Goal: Task Accomplishment & Management: Use online tool/utility

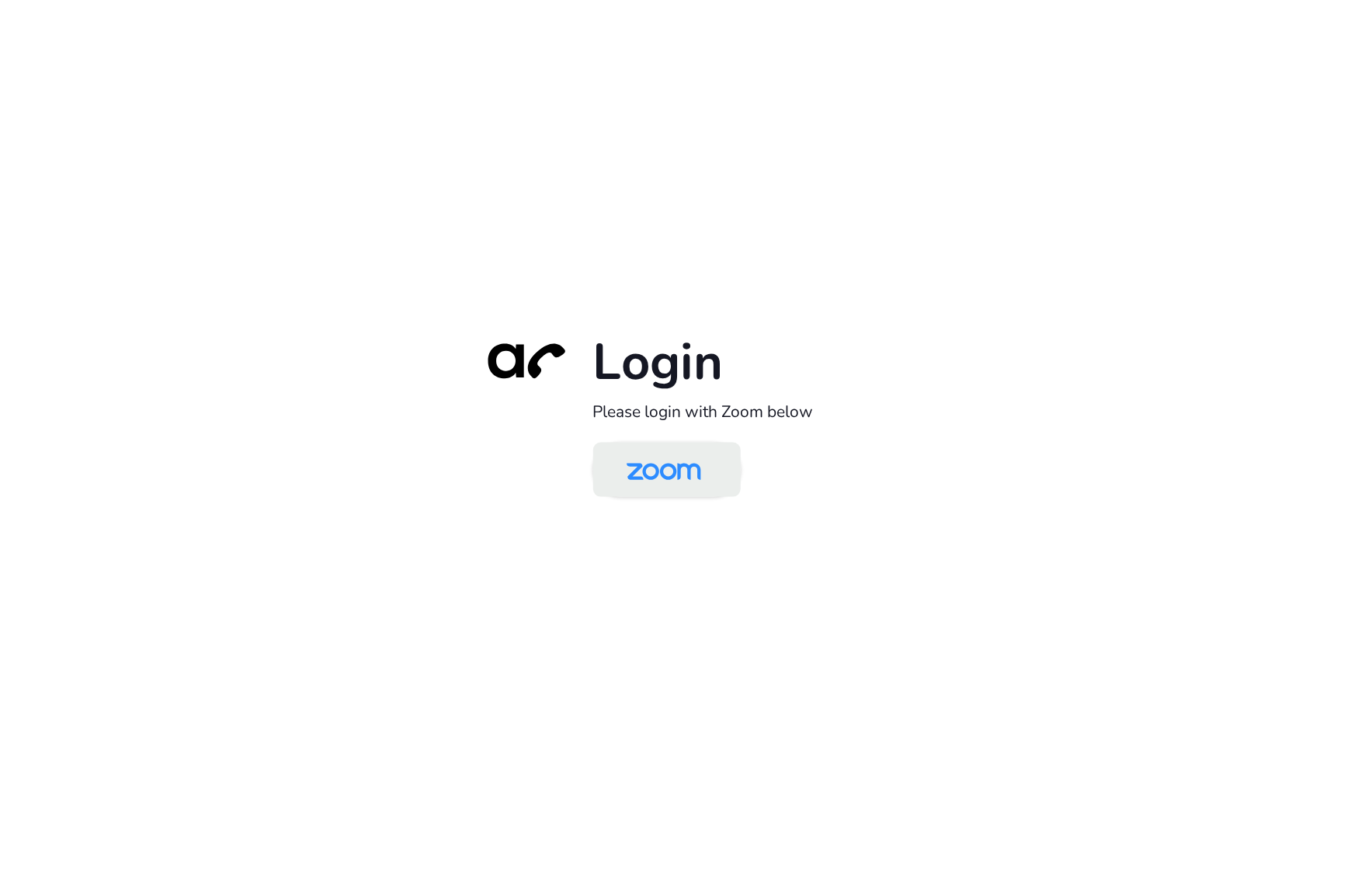
drag, startPoint x: 714, startPoint y: 482, endPoint x: 723, endPoint y: 485, distance: 9.5
click at [714, 482] on img at bounding box center [664, 471] width 107 height 50
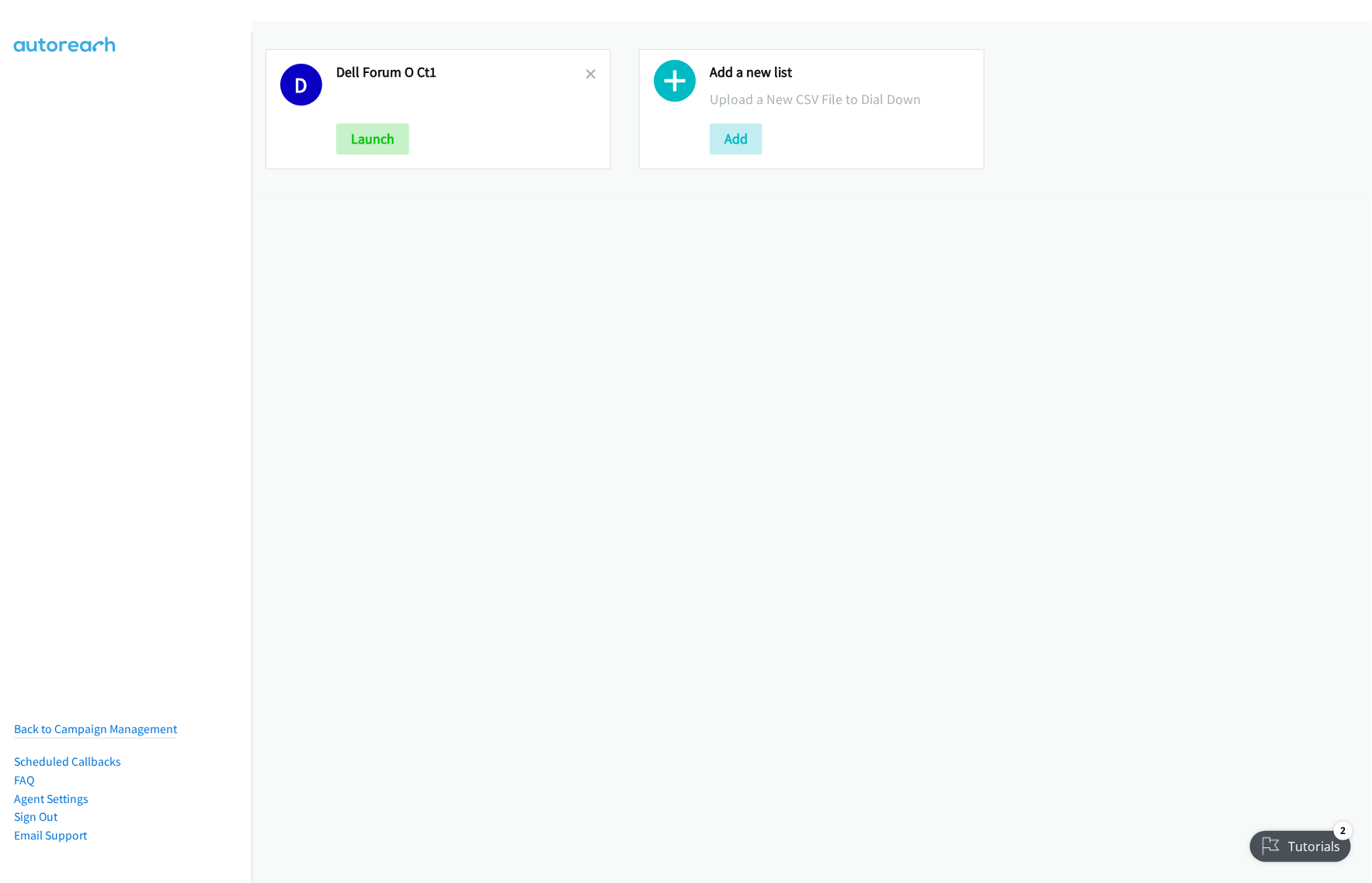
click at [575, 72] on h2 "Dell Forum O Ct1" at bounding box center [461, 73] width 249 height 18
click at [579, 71] on h2 "Dell Forum O Ct1" at bounding box center [461, 73] width 249 height 18
click at [495, 234] on div "D Dell Forum O Ct1 Launch Add a new list Upload a New CSV File to Dial Down Add" at bounding box center [812, 452] width 1120 height 862
click at [731, 134] on button "Add" at bounding box center [736, 139] width 53 height 31
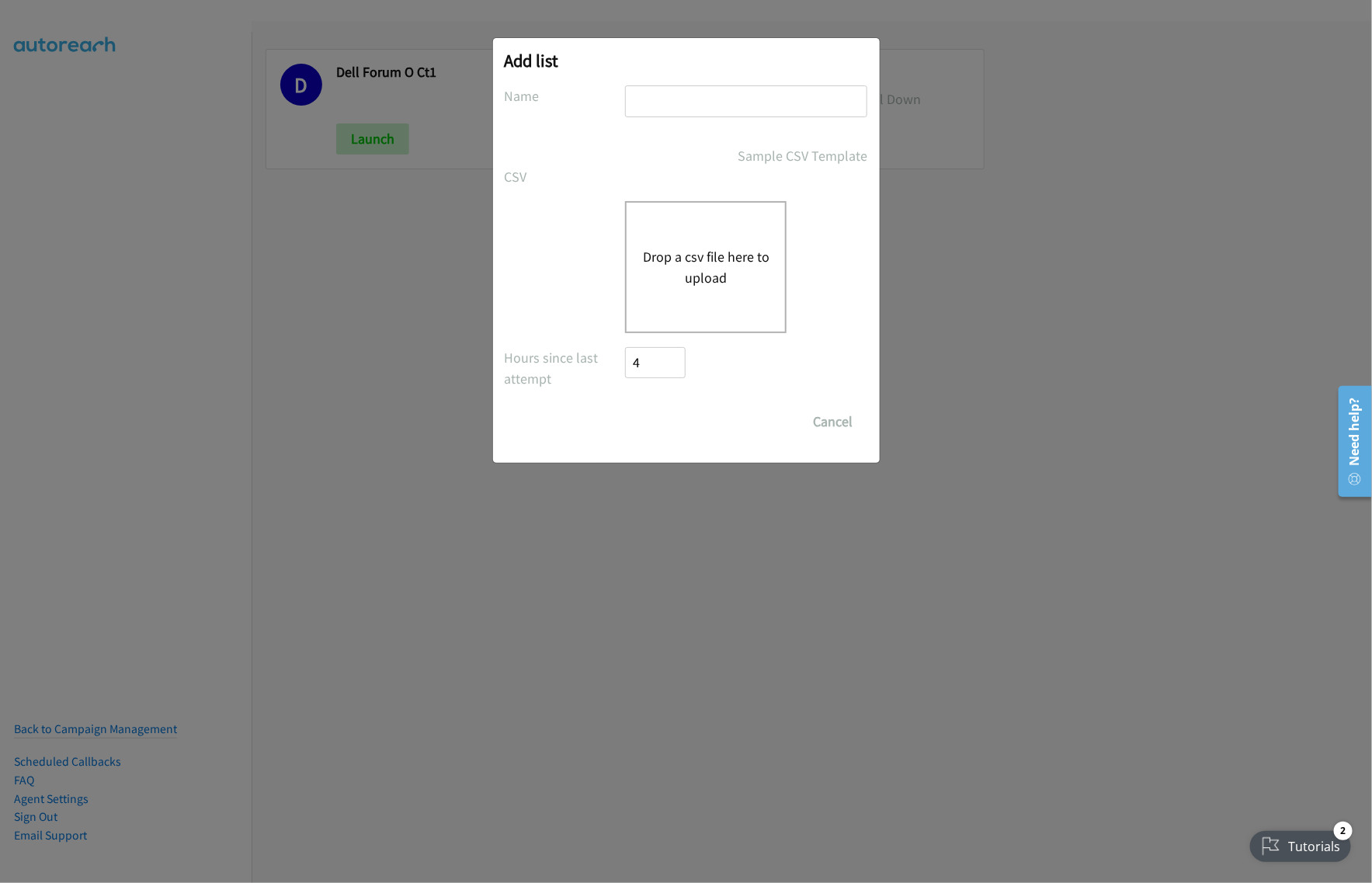
click at [678, 97] on input "text" at bounding box center [746, 101] width 242 height 32
type input "cisco india oct1"
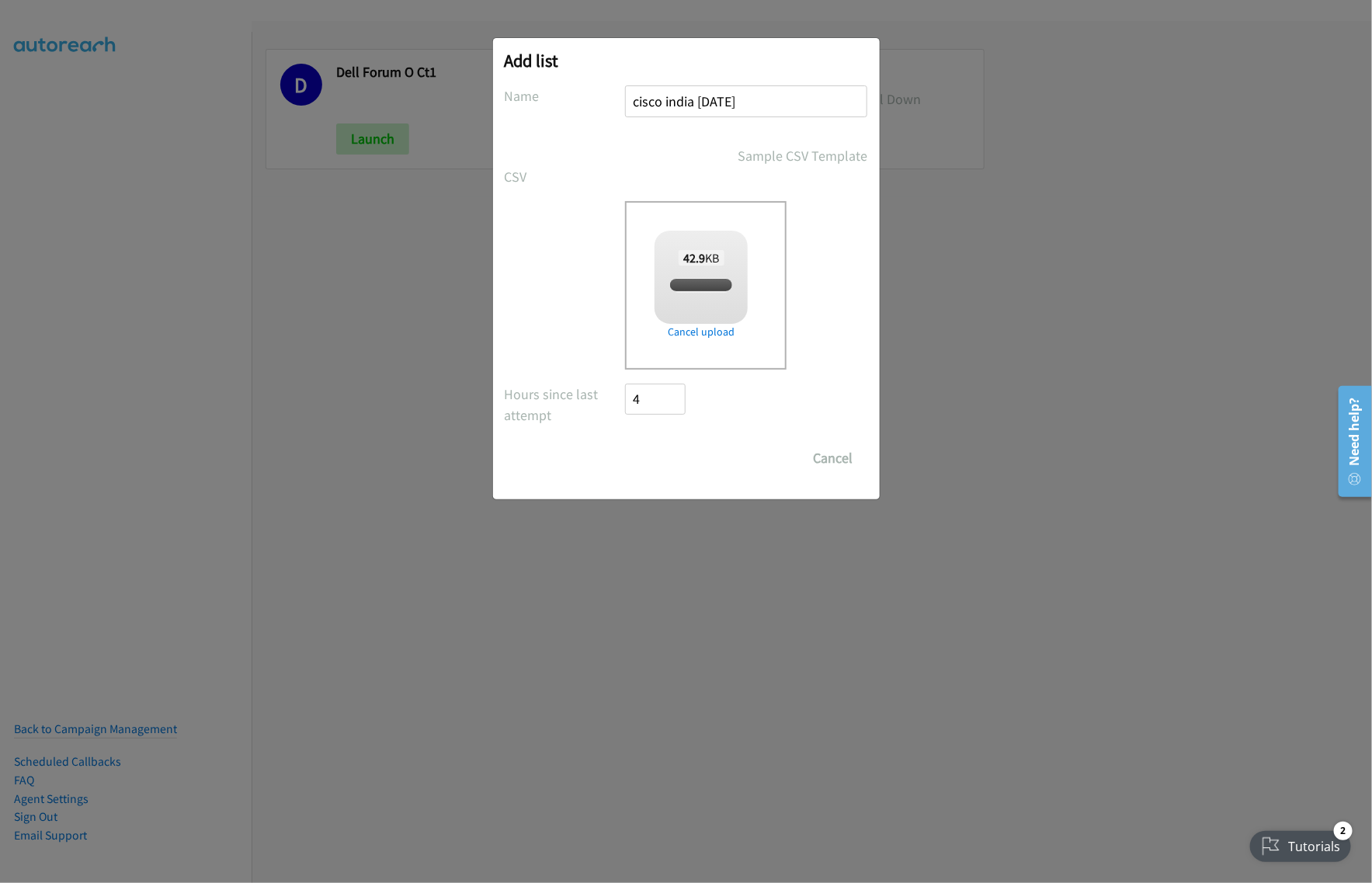
checkbox input "true"
click at [691, 462] on input "Save List" at bounding box center [667, 458] width 82 height 31
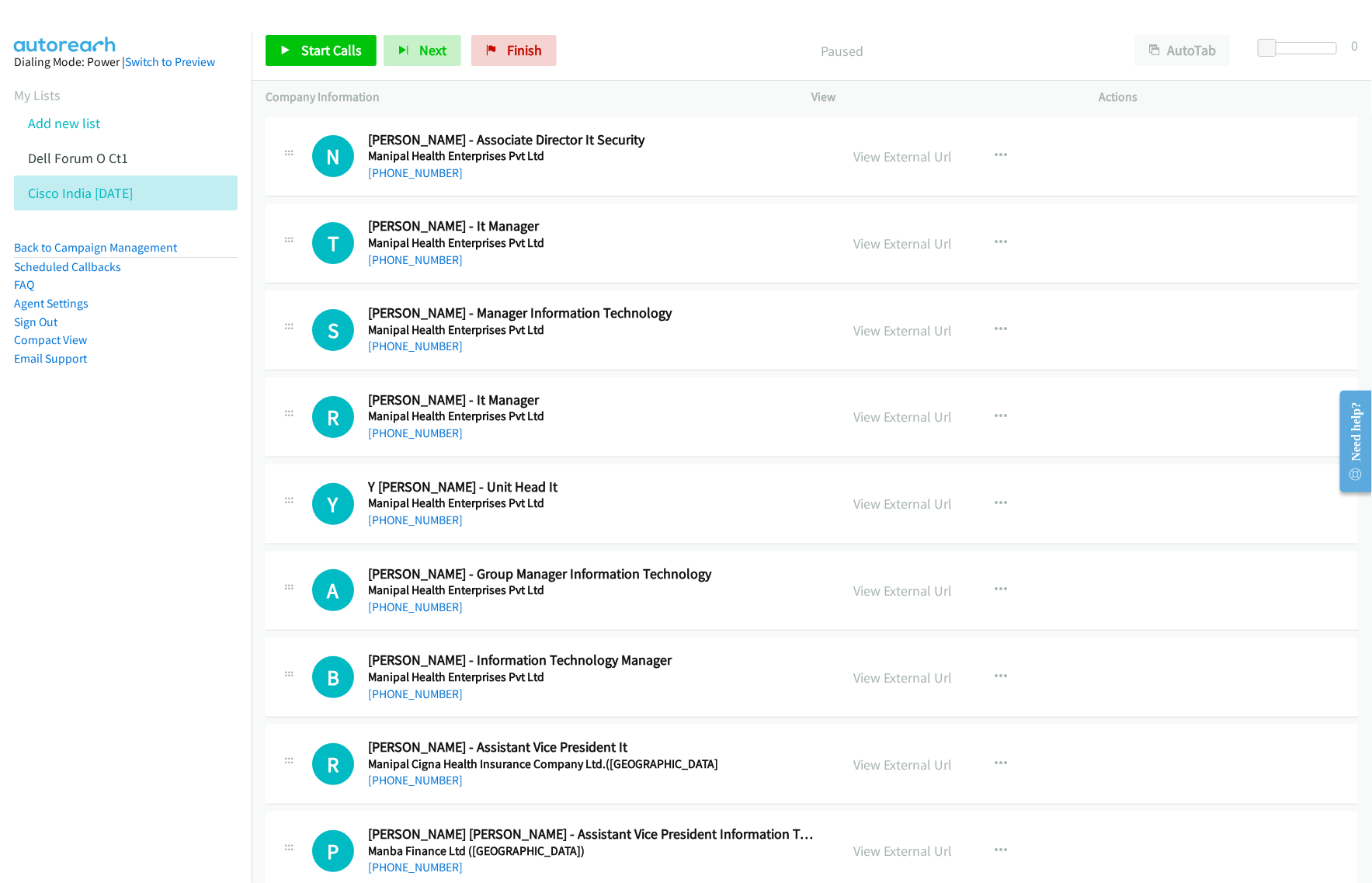
drag, startPoint x: 68, startPoint y: 643, endPoint x: 144, endPoint y: 580, distance: 98.7
click at [67, 644] on nav "Dialing Mode: Power | Switch to Preview My Lists Add new list Dell Forum O Ct1 …" at bounding box center [126, 473] width 252 height 883
click at [1188, 60] on button "AutoTab" at bounding box center [1183, 50] width 96 height 31
click at [996, 156] on icon "button" at bounding box center [1002, 157] width 13 height 13
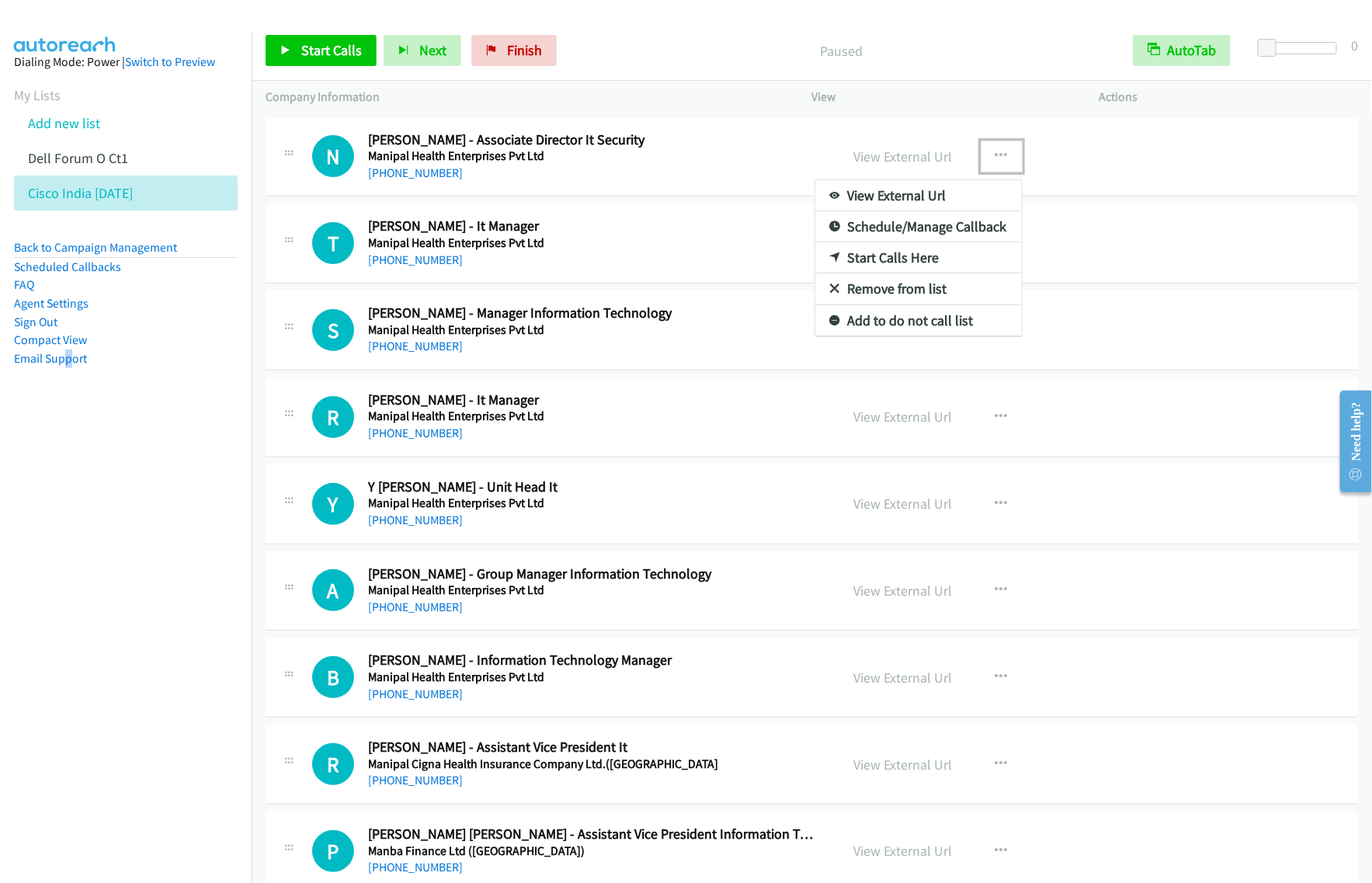
click at [942, 202] on link "View External Url" at bounding box center [918, 196] width 207 height 31
click at [1010, 165] on button "button" at bounding box center [1002, 156] width 42 height 31
click at [963, 194] on link "View External Url" at bounding box center [918, 196] width 207 height 31
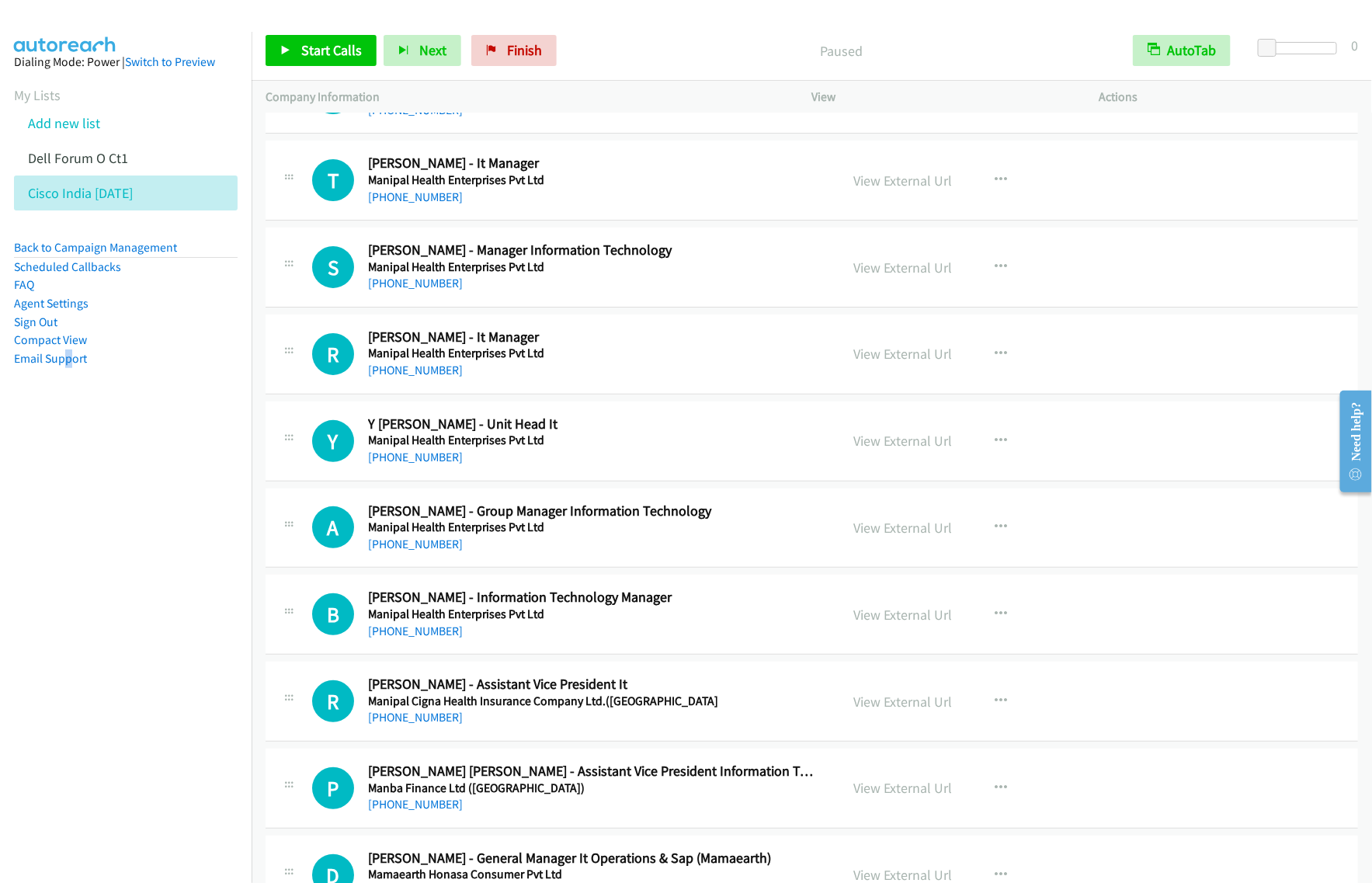
scroll to position [97, 0]
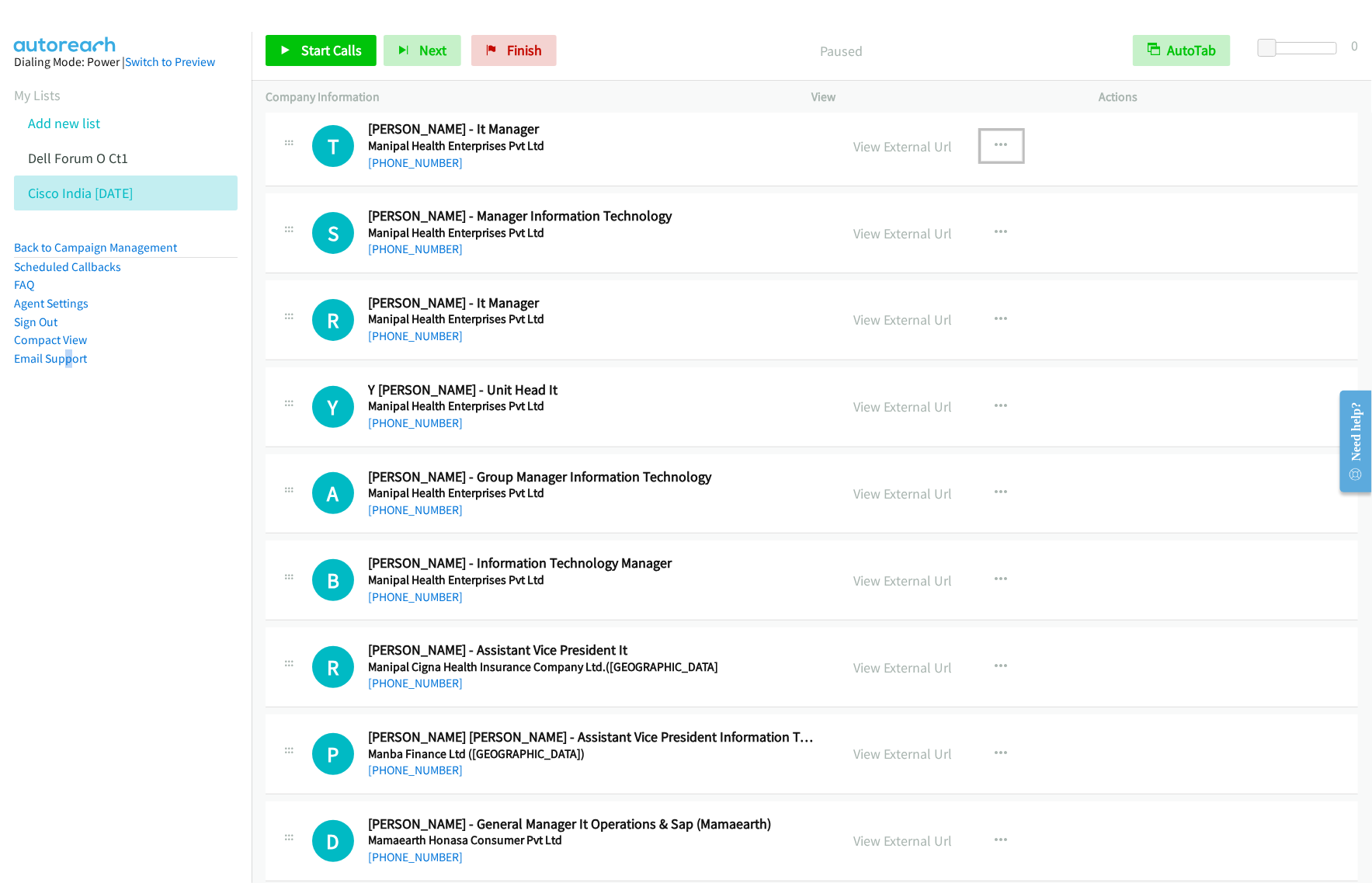
click at [995, 145] on icon "button" at bounding box center [1002, 147] width 13 height 13
click at [948, 183] on link "View External Url" at bounding box center [918, 185] width 207 height 31
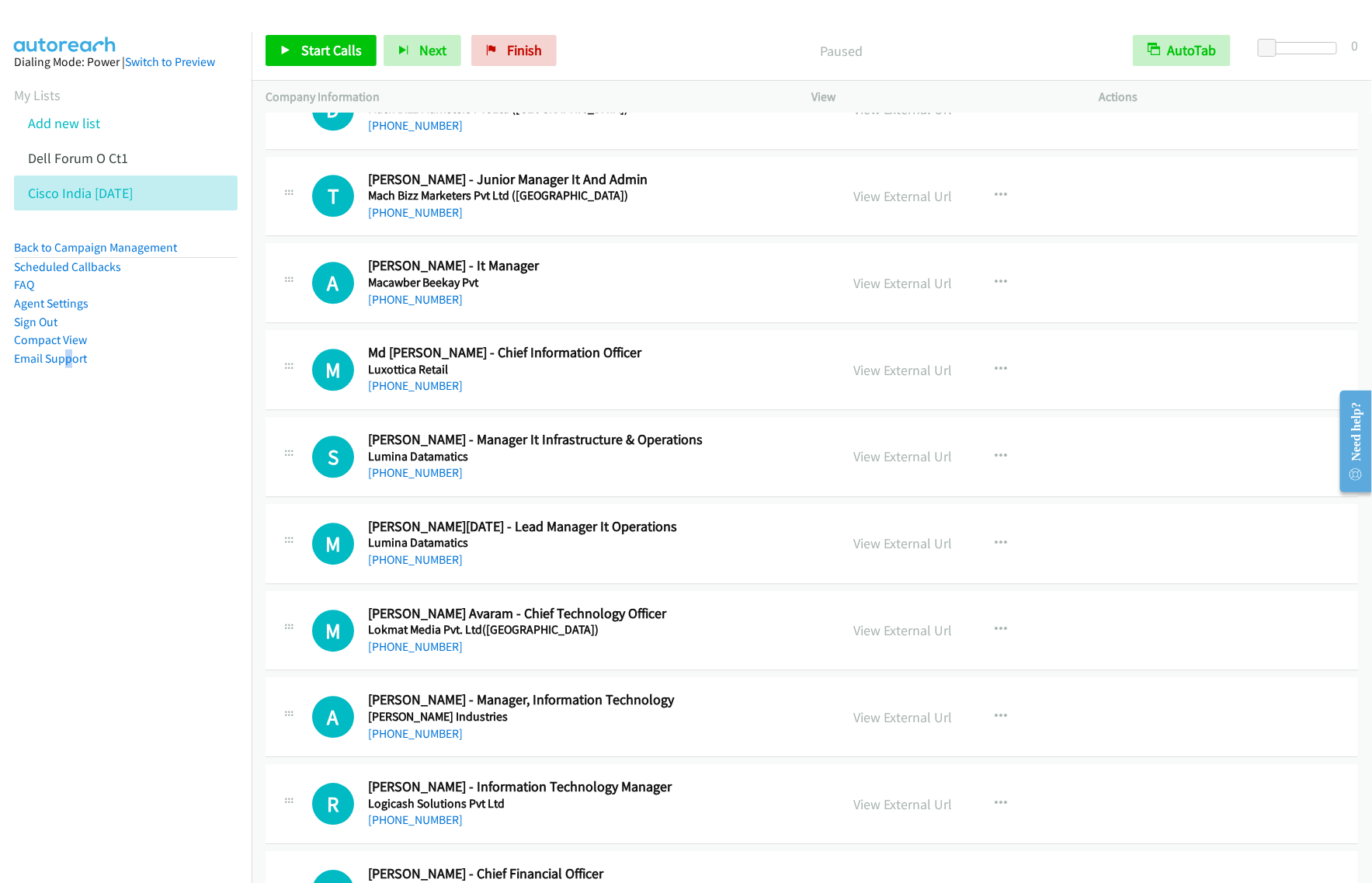
scroll to position [4856, 0]
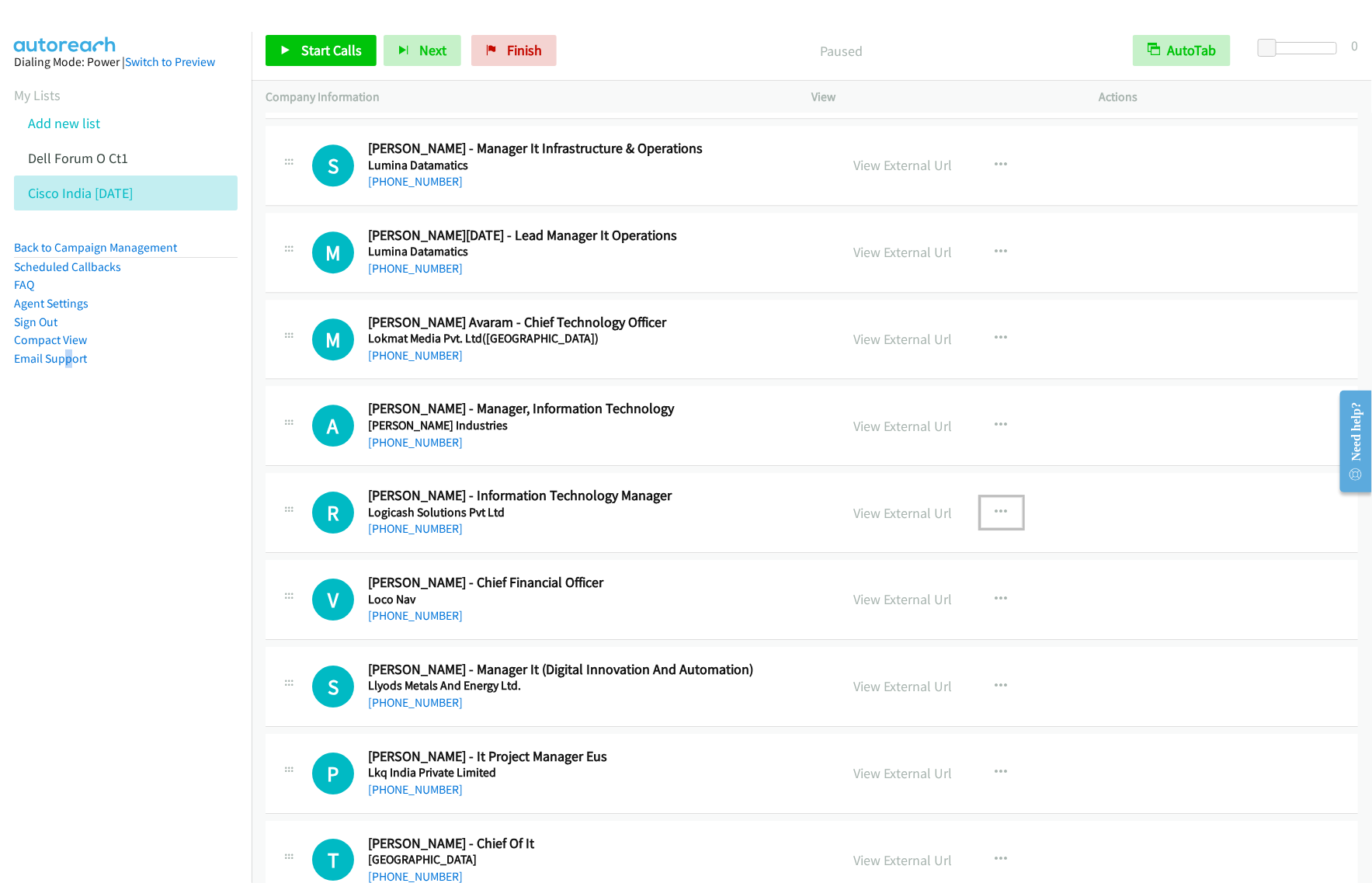
click at [995, 517] on icon "button" at bounding box center [1002, 513] width 13 height 13
click at [945, 558] on link "View External Url" at bounding box center [918, 552] width 207 height 31
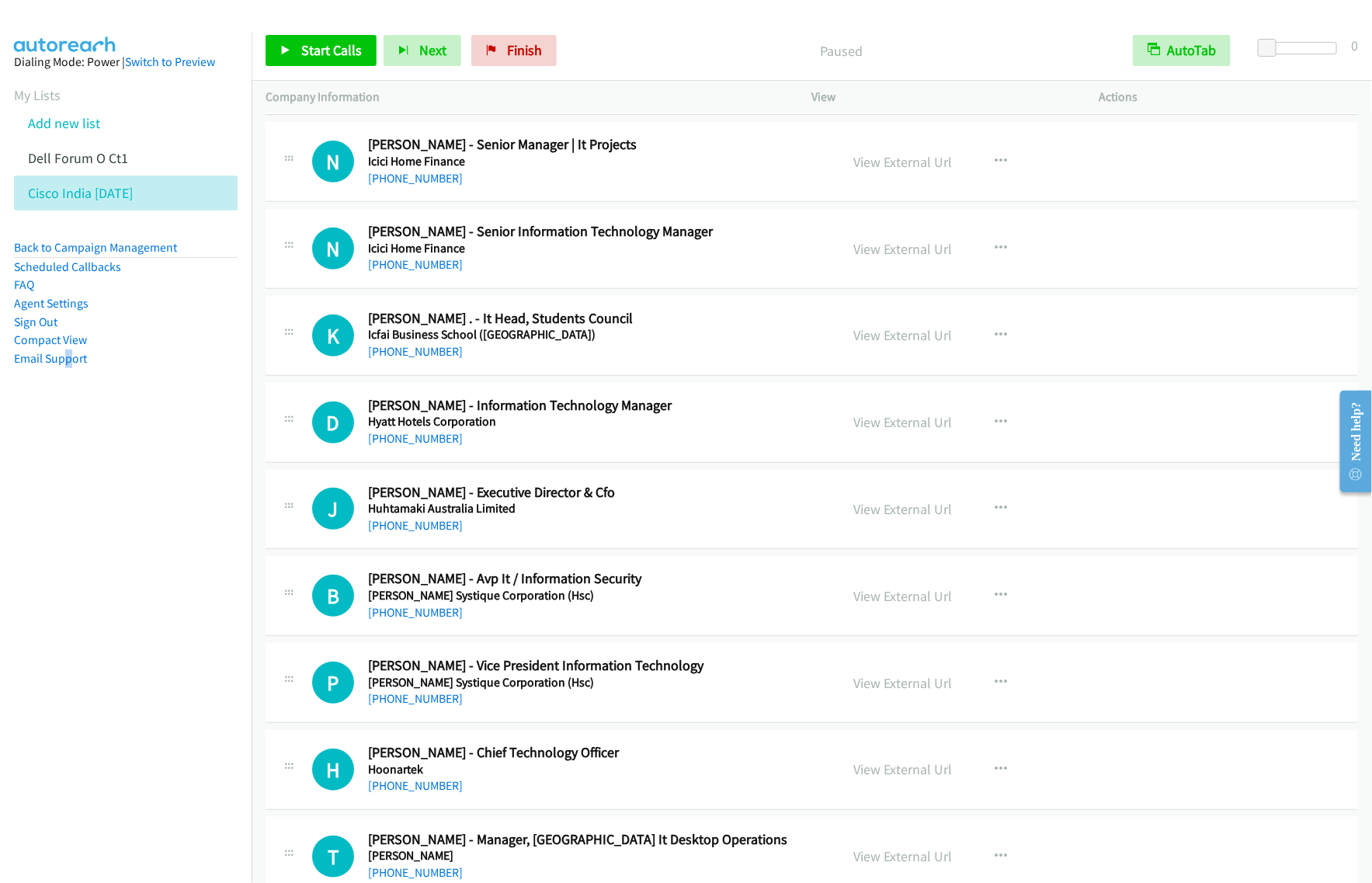
scroll to position [16899, 0]
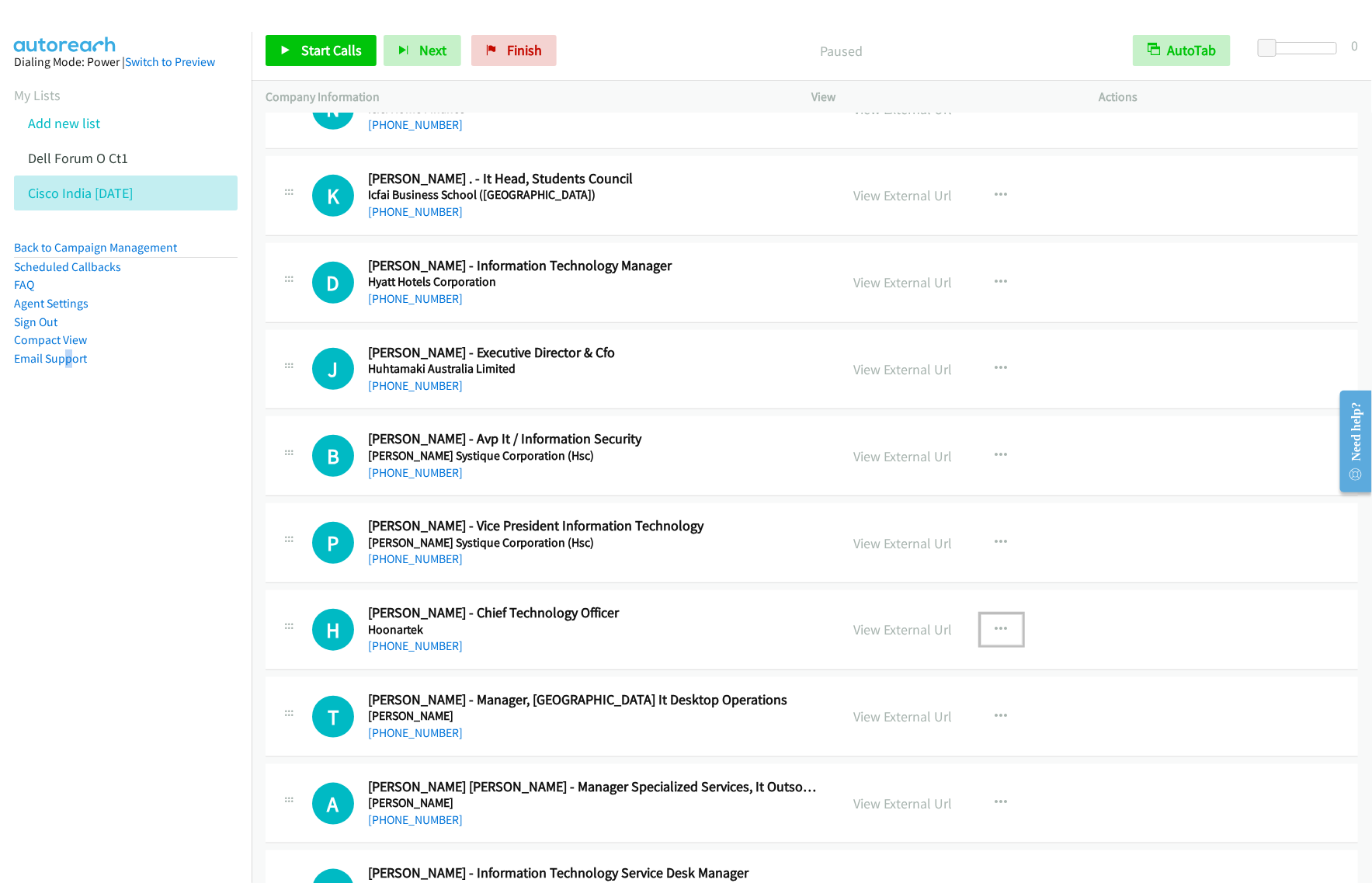
click at [1004, 645] on button "button" at bounding box center [1002, 630] width 42 height 31
click at [950, 685] on link "View External Url" at bounding box center [918, 669] width 207 height 31
click at [153, 502] on nav "Dialing Mode: Power | Switch to Preview My Lists Add new list Dell Forum O Ct1 …" at bounding box center [126, 473] width 252 height 883
drag, startPoint x: 521, startPoint y: 75, endPoint x: 530, endPoint y: 56, distance: 21.0
click at [521, 75] on div "Start Calls Pause Next Finish Paused AutoTab AutoTab 0" at bounding box center [812, 51] width 1120 height 60
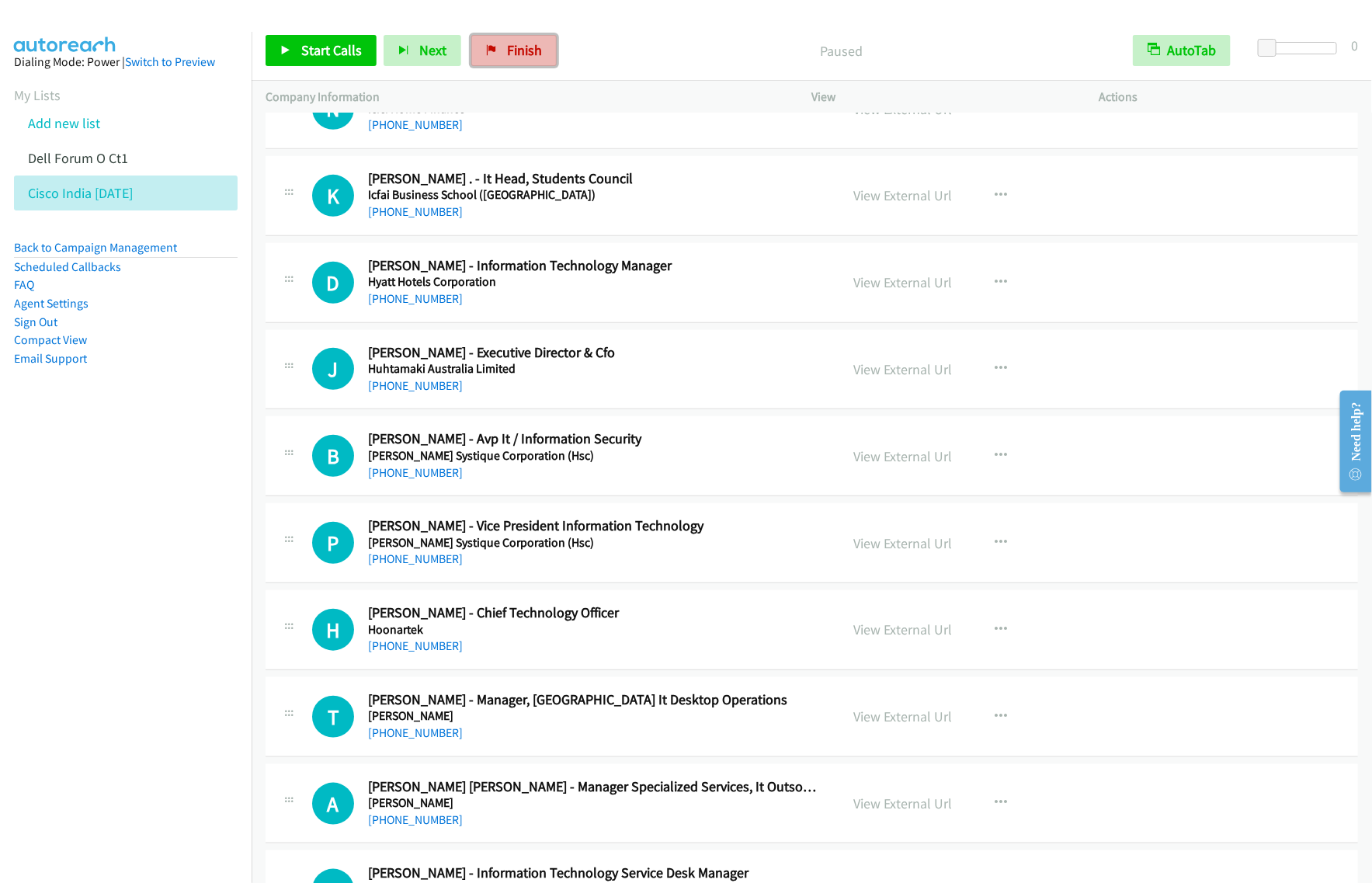
click at [530, 56] on span "Finish" at bounding box center [524, 50] width 35 height 18
